Goal: Task Accomplishment & Management: Use online tool/utility

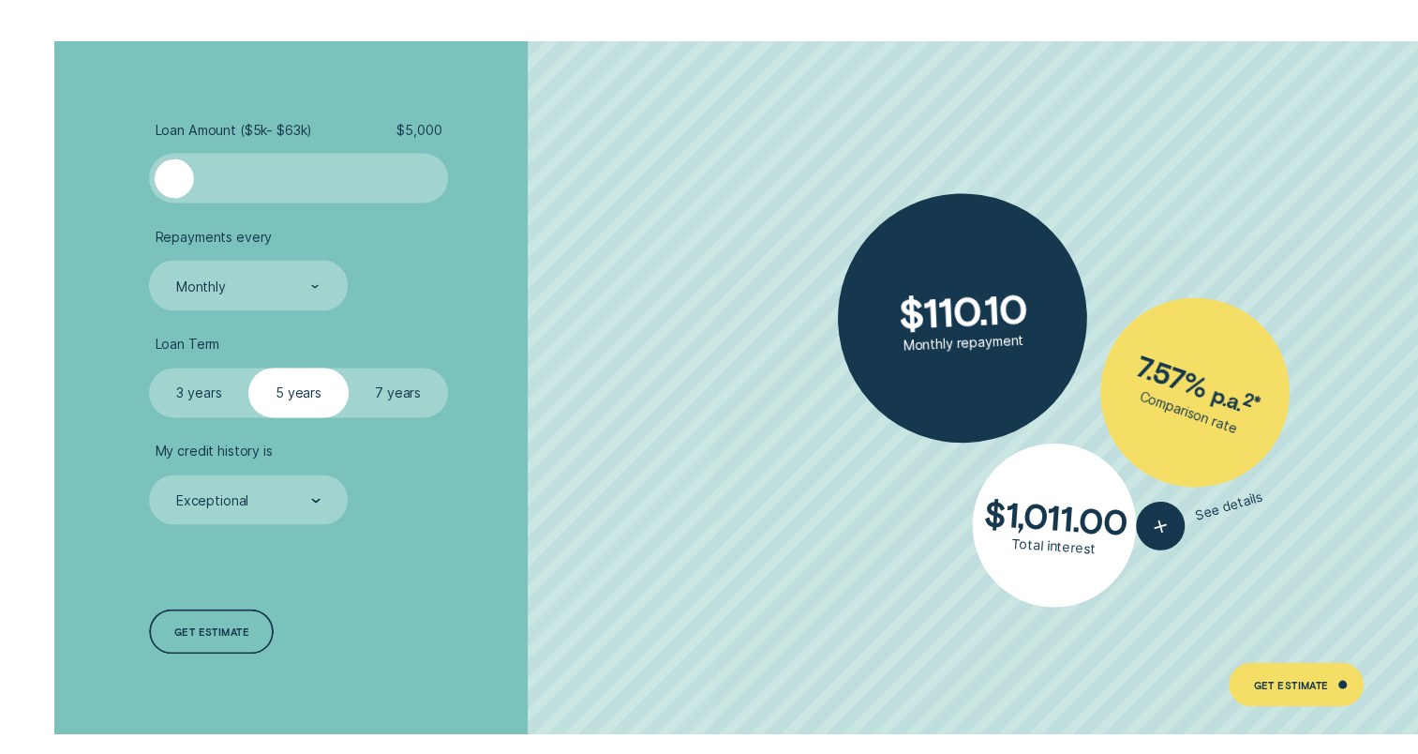
scroll to position [3239, 0]
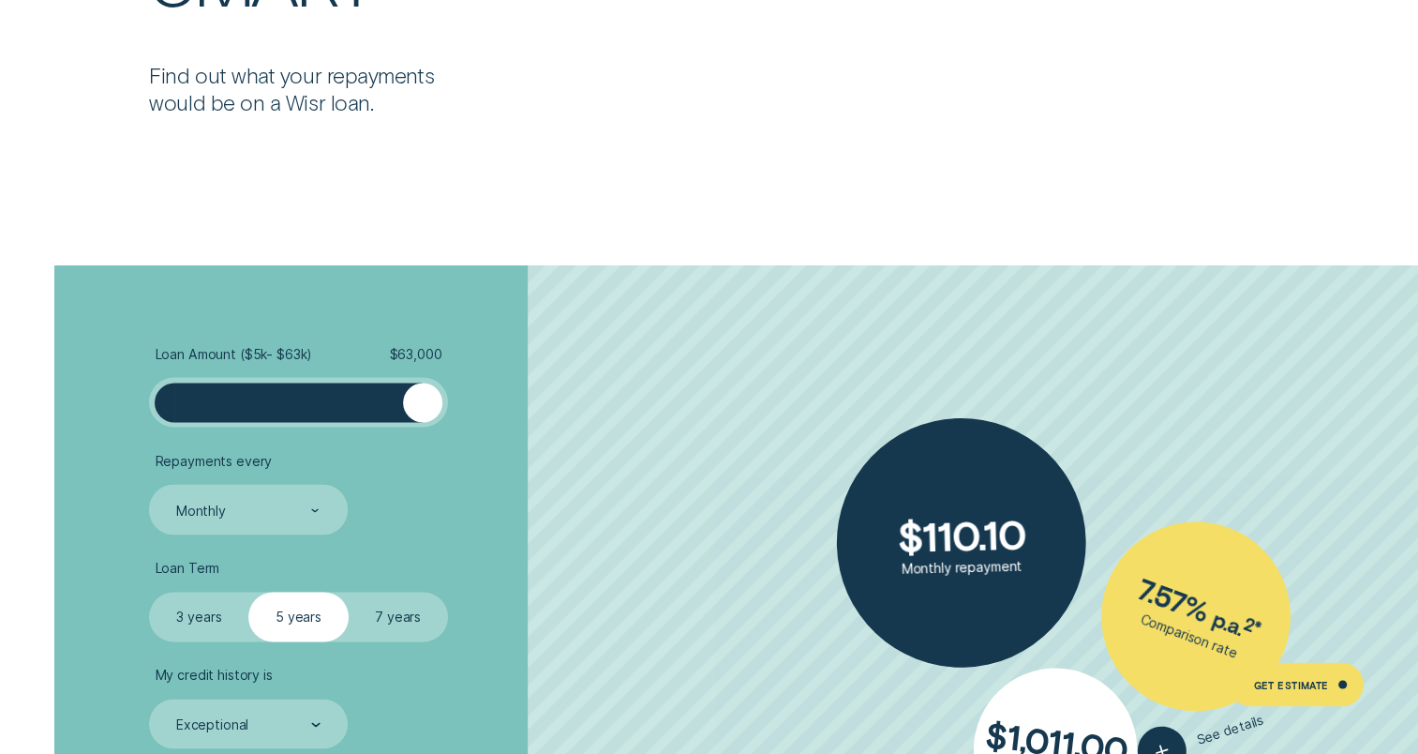
drag, startPoint x: 172, startPoint y: 406, endPoint x: 522, endPoint y: 456, distance: 354.2
click at [532, 450] on ul "Loan Amount ( $5k - $63k ) $ 63,000 Repayments every Monthly Loan Term Select L…" at bounding box center [377, 546] width 456 height 403
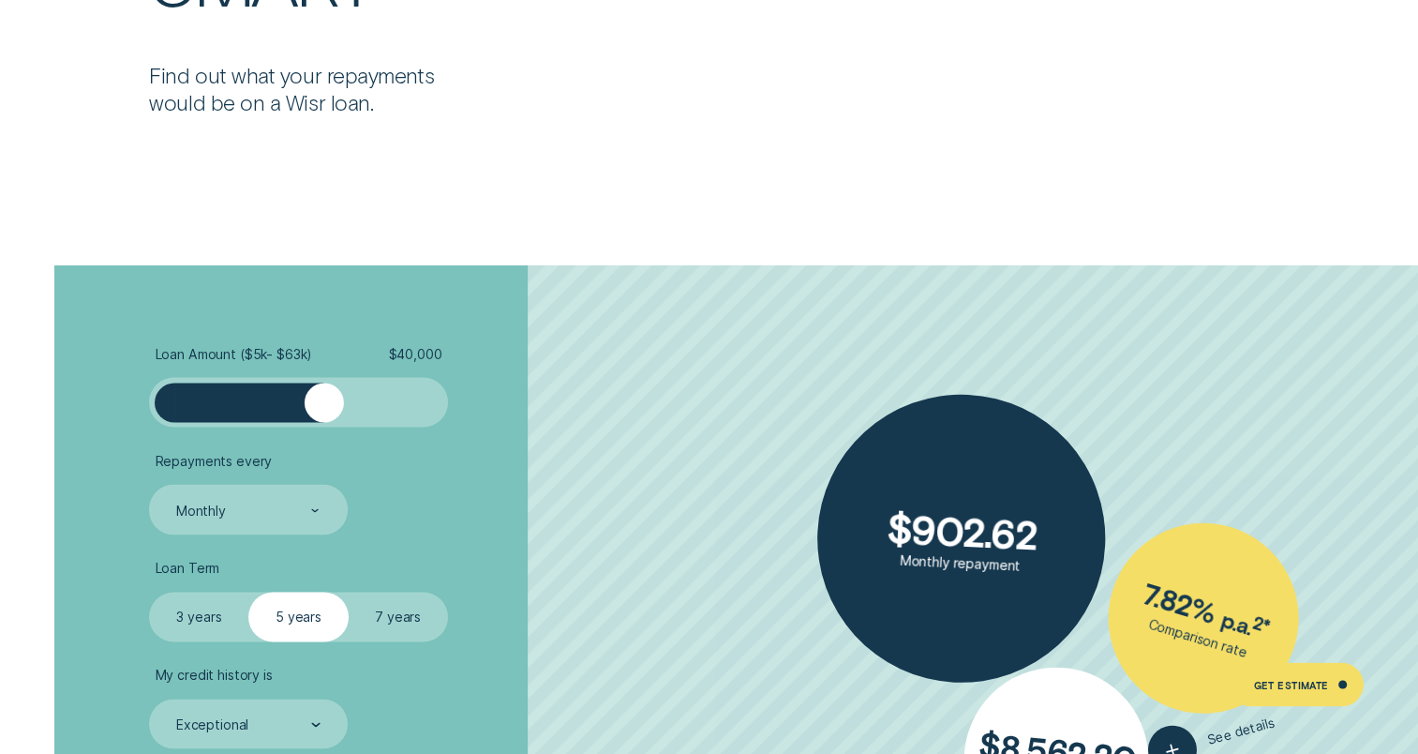
drag, startPoint x: 409, startPoint y: 409, endPoint x: 322, endPoint y: 432, distance: 89.4
click at [322, 432] on ul "Loan Amount ( $5k - $63k ) $ 40,000 Repayments every Monthly Loan Term Select L…" at bounding box center [377, 546] width 456 height 403
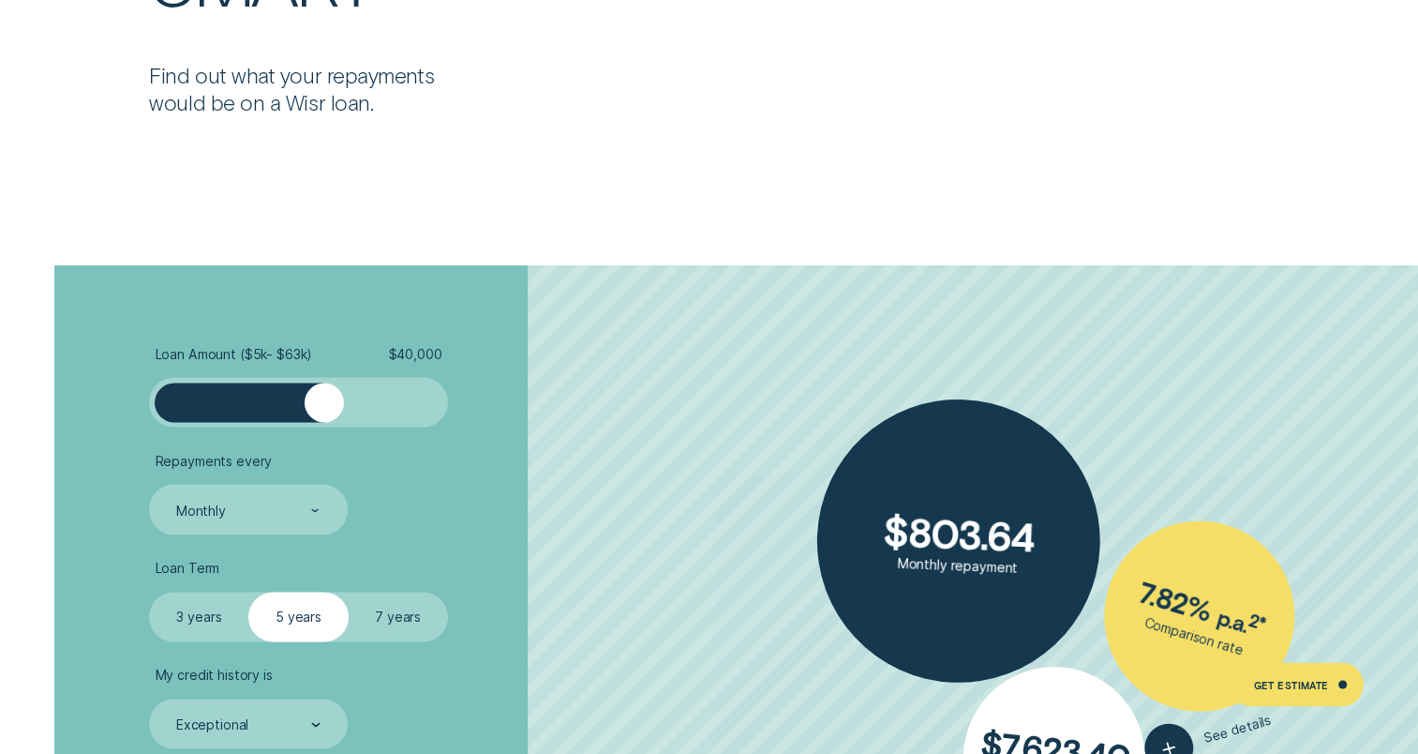
drag, startPoint x: 412, startPoint y: 602, endPoint x: 426, endPoint y: 600, distance: 13.3
click at [416, 604] on label "7 years" at bounding box center [398, 616] width 99 height 50
click at [349, 591] on input "7 years" at bounding box center [349, 591] width 0 height 0
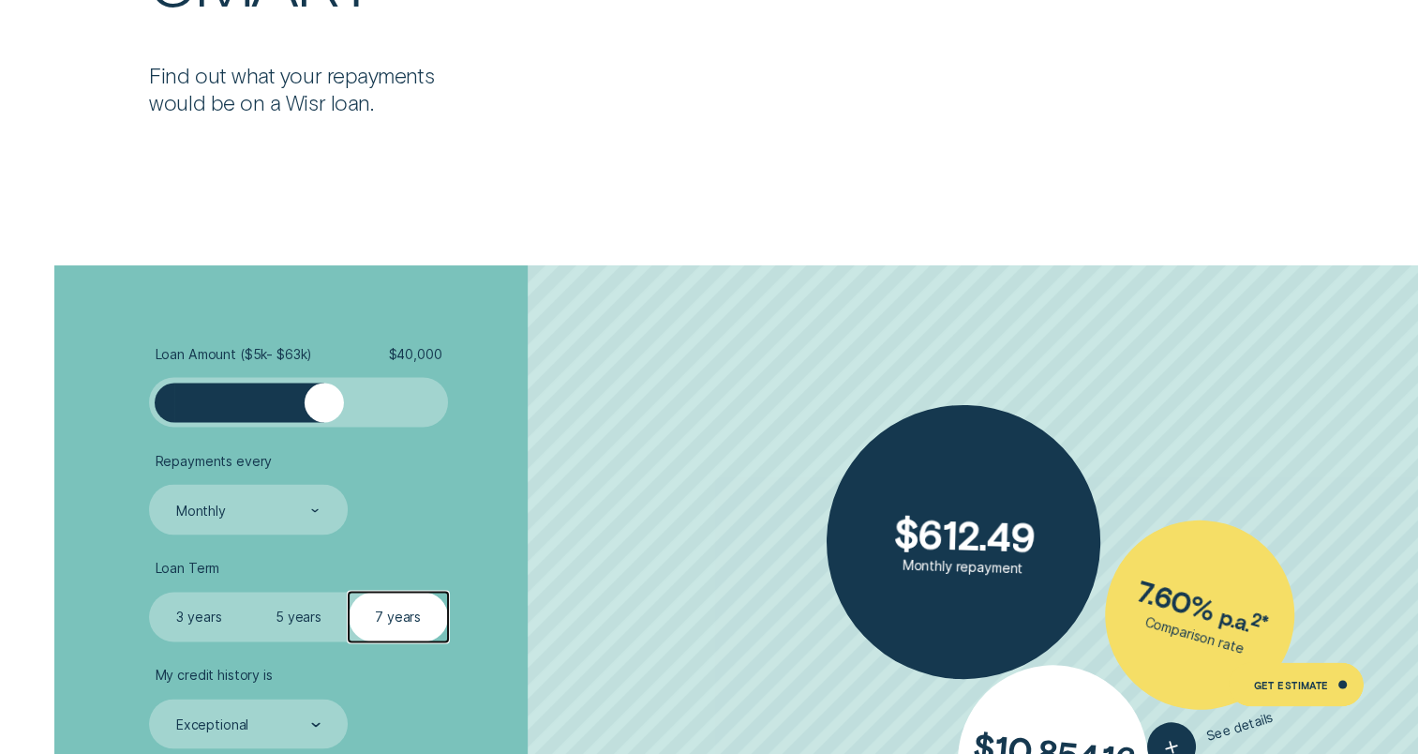
scroll to position [3899, 0]
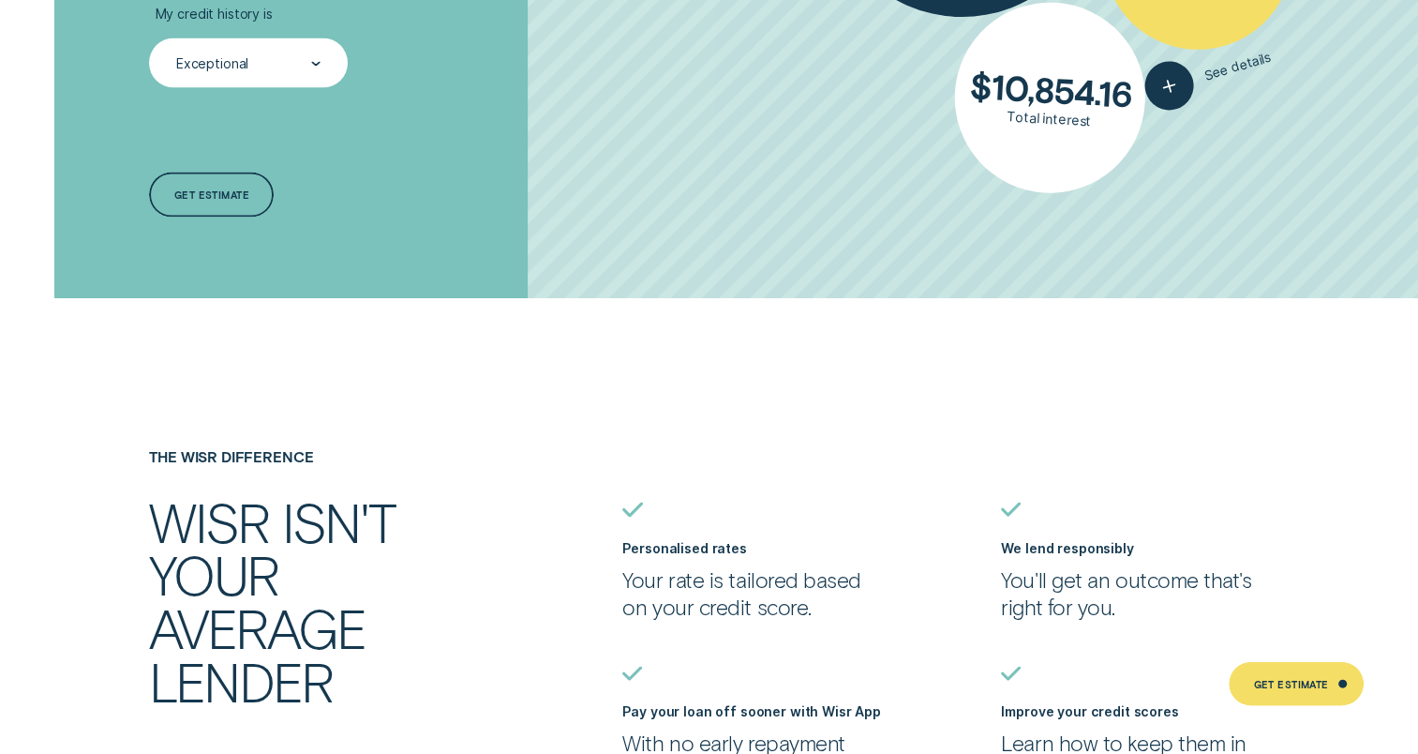
click at [250, 50] on div "Exceptional" at bounding box center [248, 63] width 198 height 50
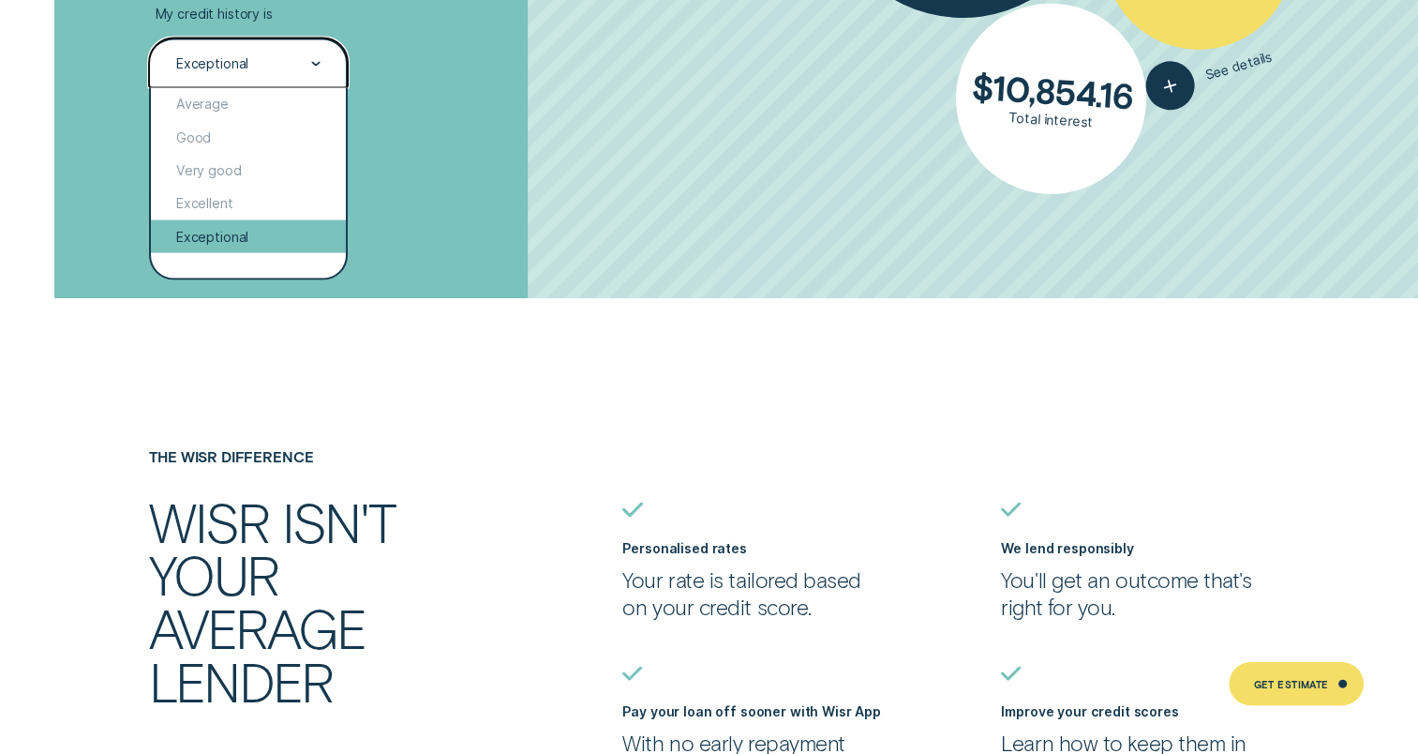
click at [236, 234] on div "Exceptional" at bounding box center [248, 236] width 194 height 33
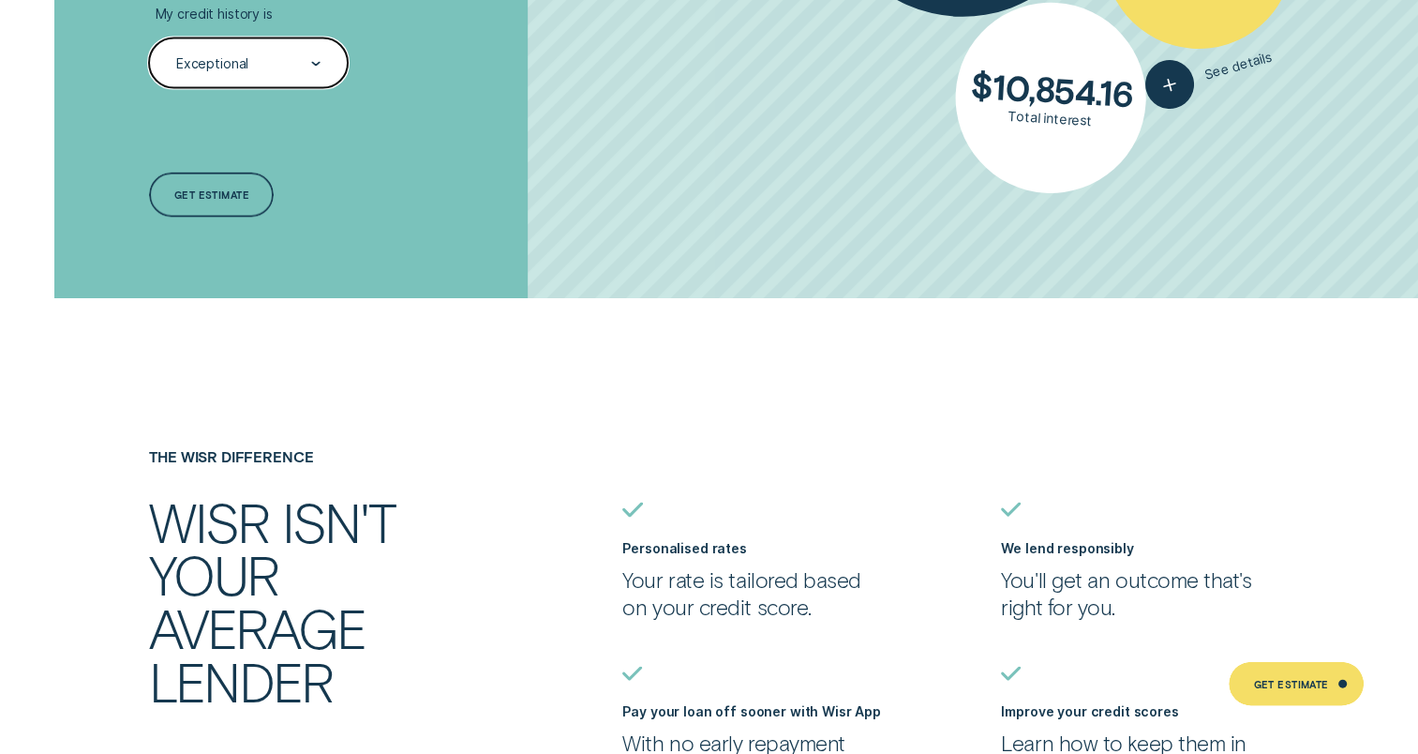
click at [314, 57] on div at bounding box center [315, 64] width 9 height 48
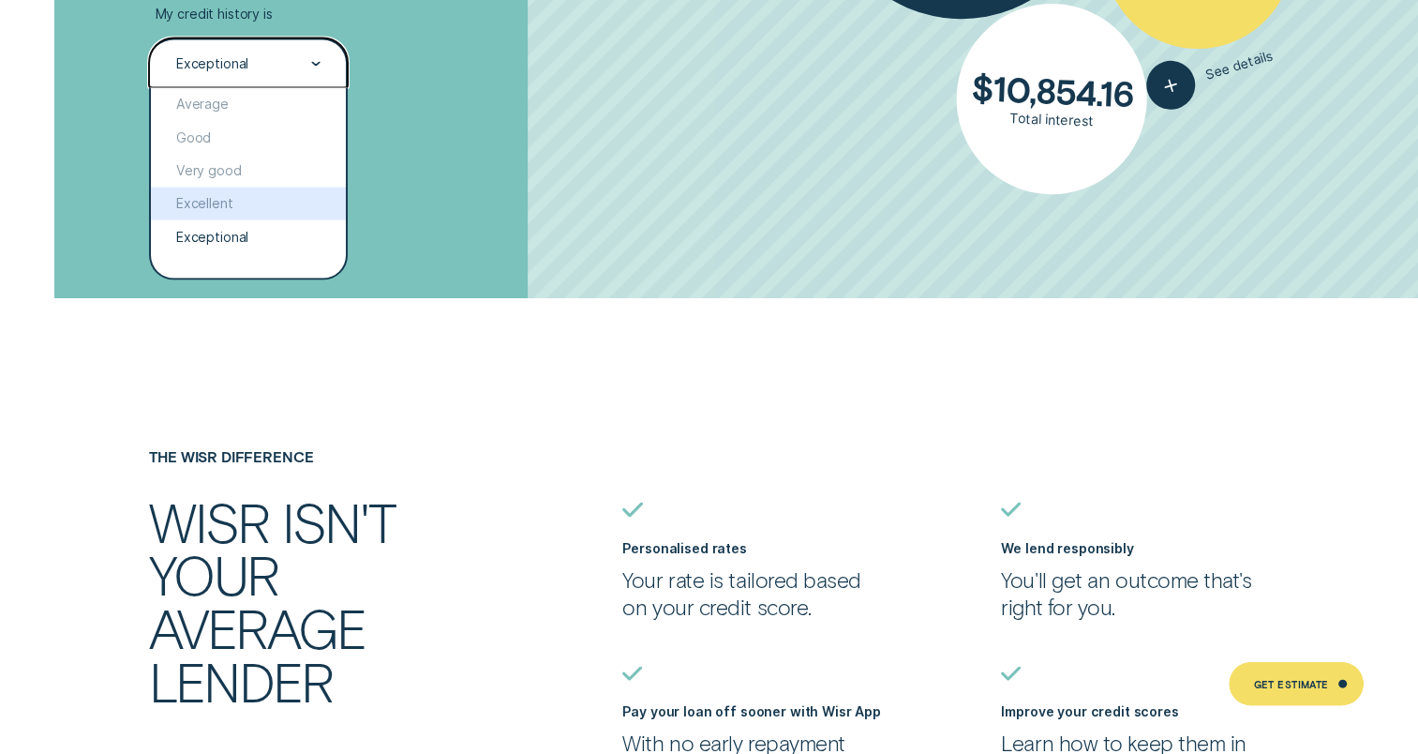
drag, startPoint x: 261, startPoint y: 199, endPoint x: 265, endPoint y: 210, distance: 11.9
click at [261, 201] on div "Excellent" at bounding box center [248, 203] width 194 height 33
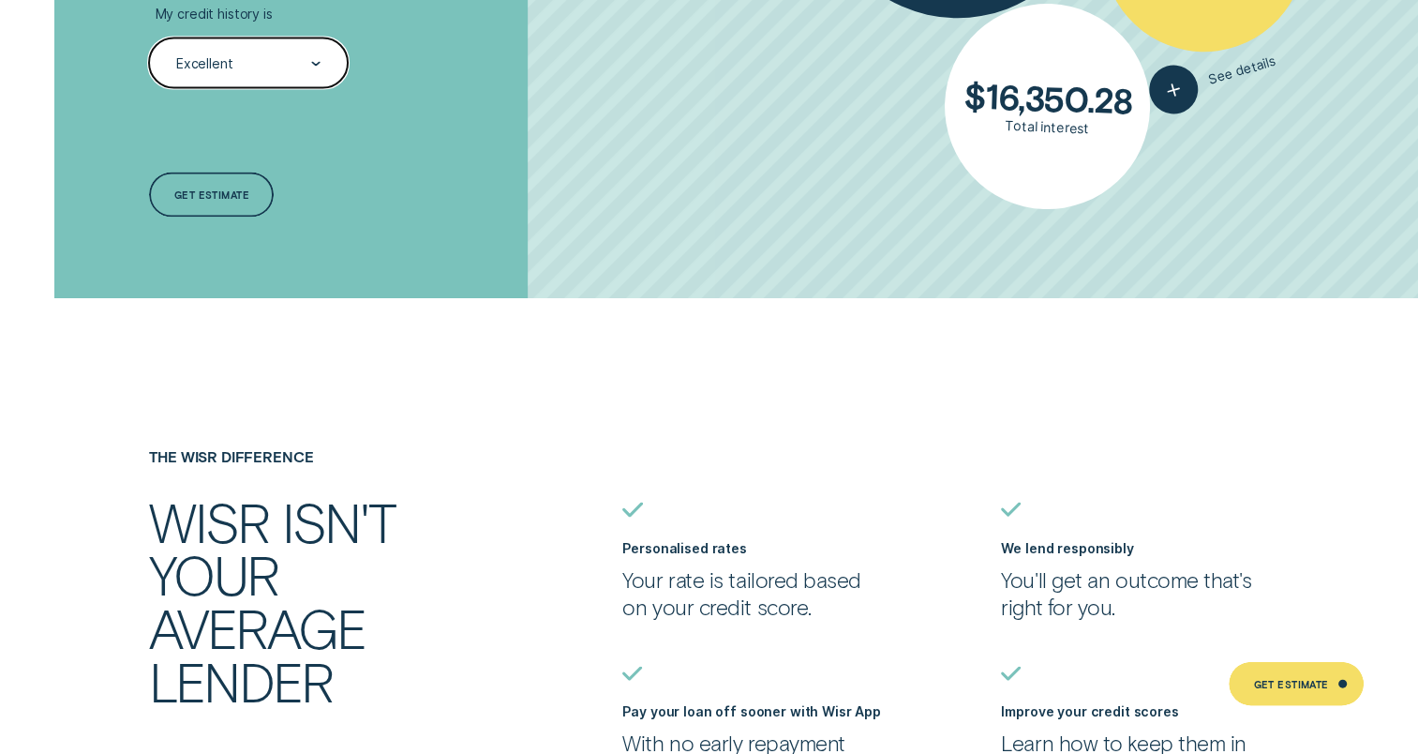
drag, startPoint x: 306, startPoint y: 57, endPoint x: 305, endPoint y: 83, distance: 26.3
click at [307, 60] on div "Excellent" at bounding box center [247, 63] width 146 height 19
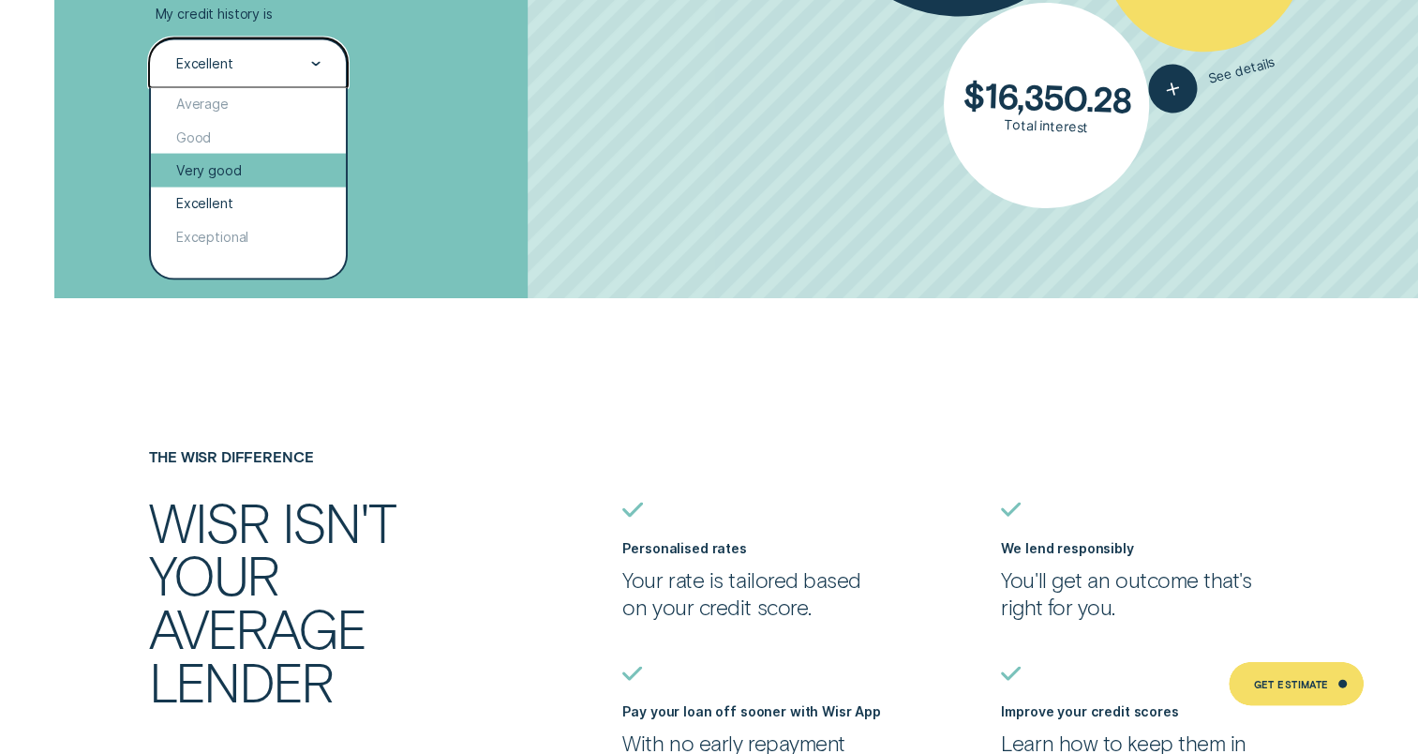
click at [273, 181] on div "Very good" at bounding box center [248, 170] width 194 height 33
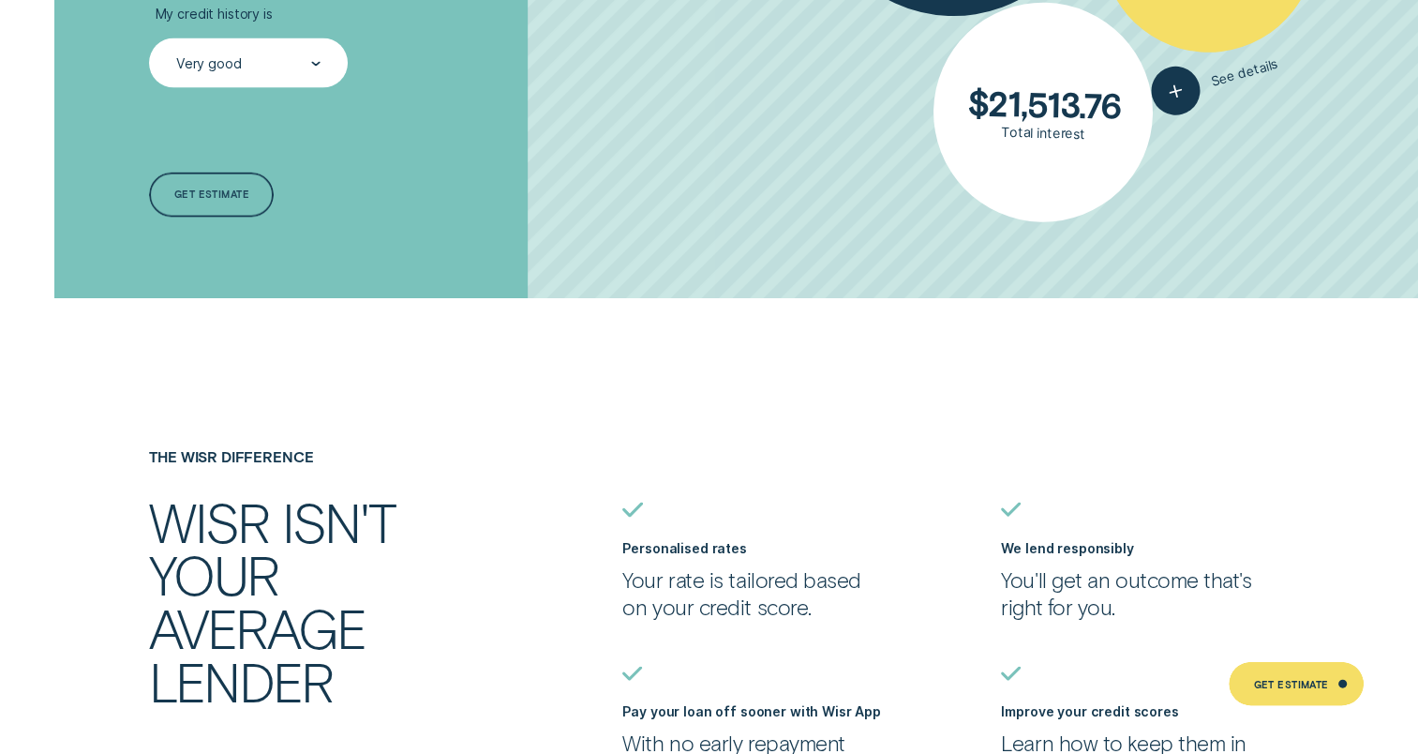
drag, startPoint x: 306, startPoint y: 20, endPoint x: 302, endPoint y: 44, distance: 24.8
click at [307, 20] on label "My credit history is" at bounding box center [248, 14] width 198 height 17
drag, startPoint x: 298, startPoint y: 61, endPoint x: 296, endPoint y: 73, distance: 12.3
click at [298, 65] on div "Very good" at bounding box center [247, 63] width 146 height 19
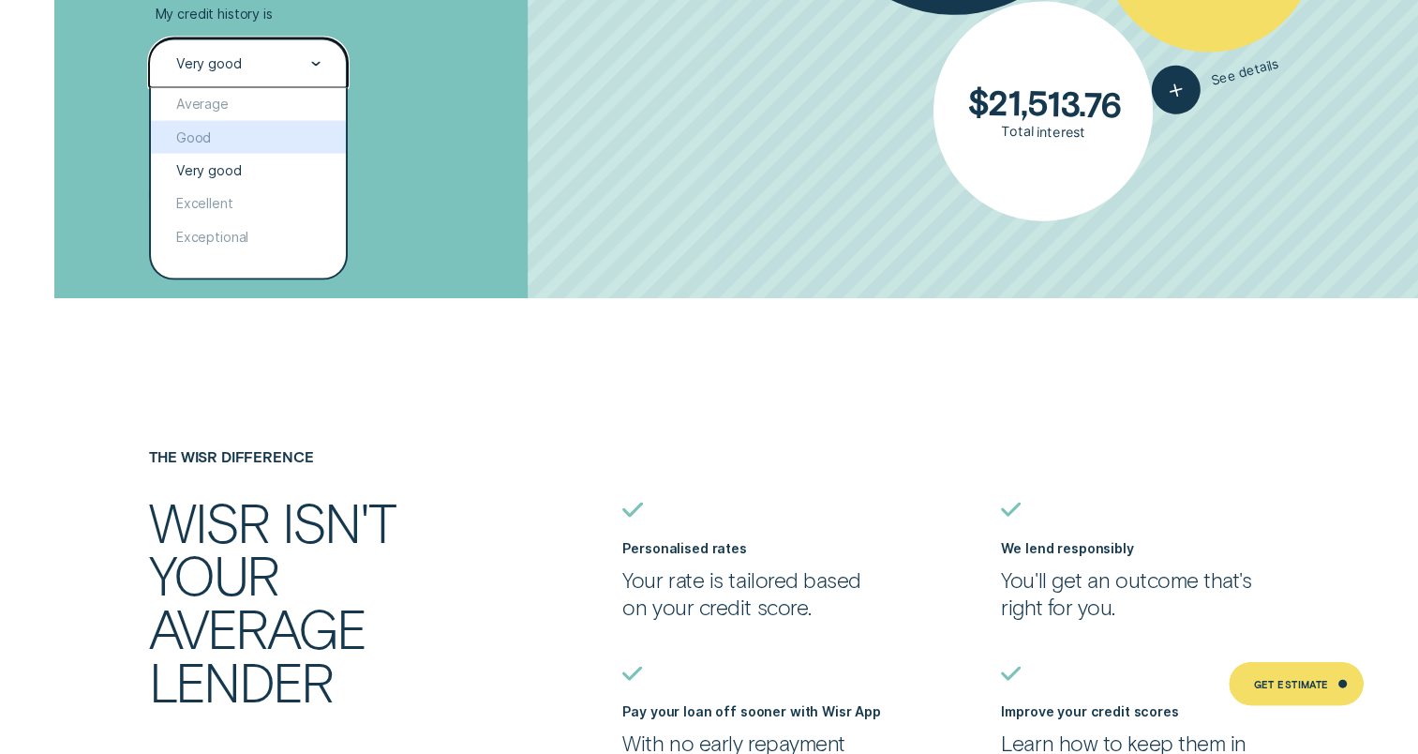
drag, startPoint x: 264, startPoint y: 135, endPoint x: 266, endPoint y: 154, distance: 18.8
click at [262, 142] on div "Good" at bounding box center [248, 137] width 194 height 33
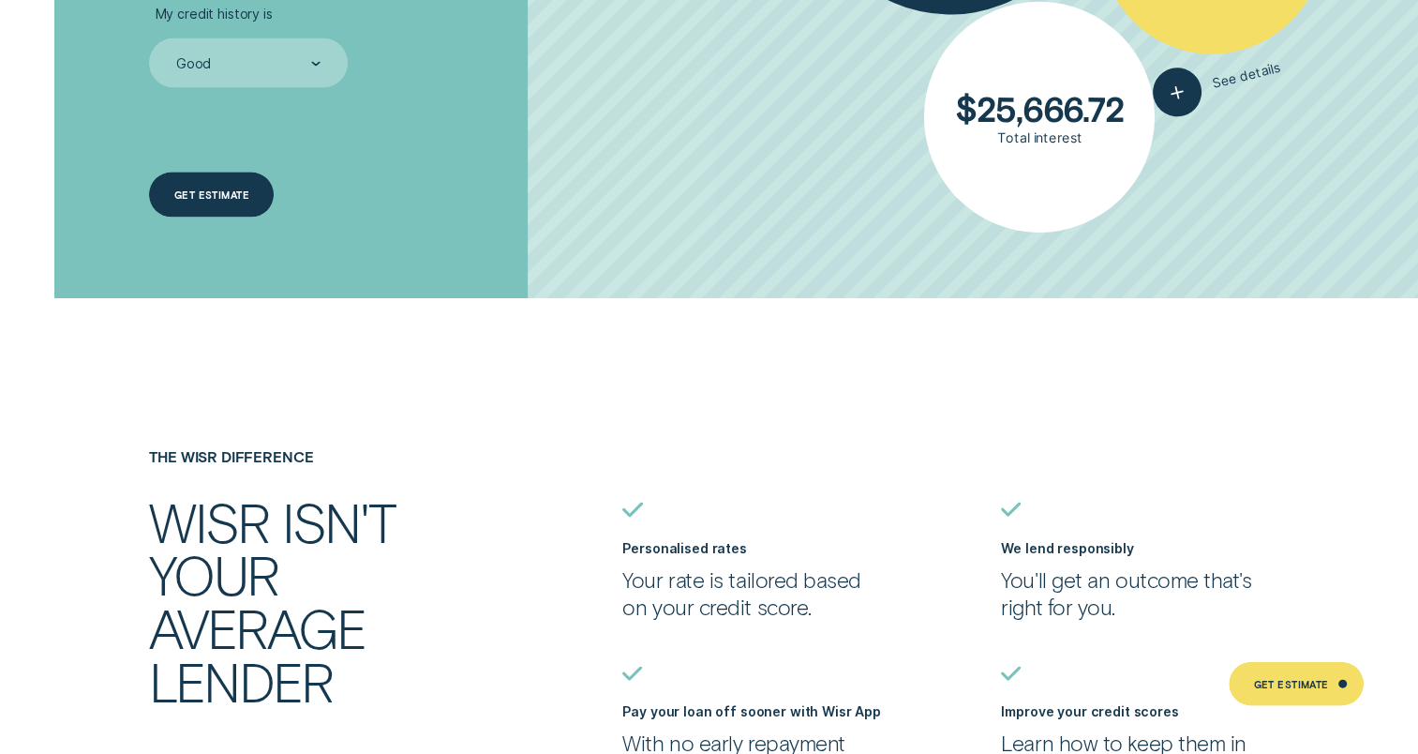
click at [236, 210] on div "Get estimate" at bounding box center [211, 194] width 125 height 45
